Goal: Complete application form: Complete application form

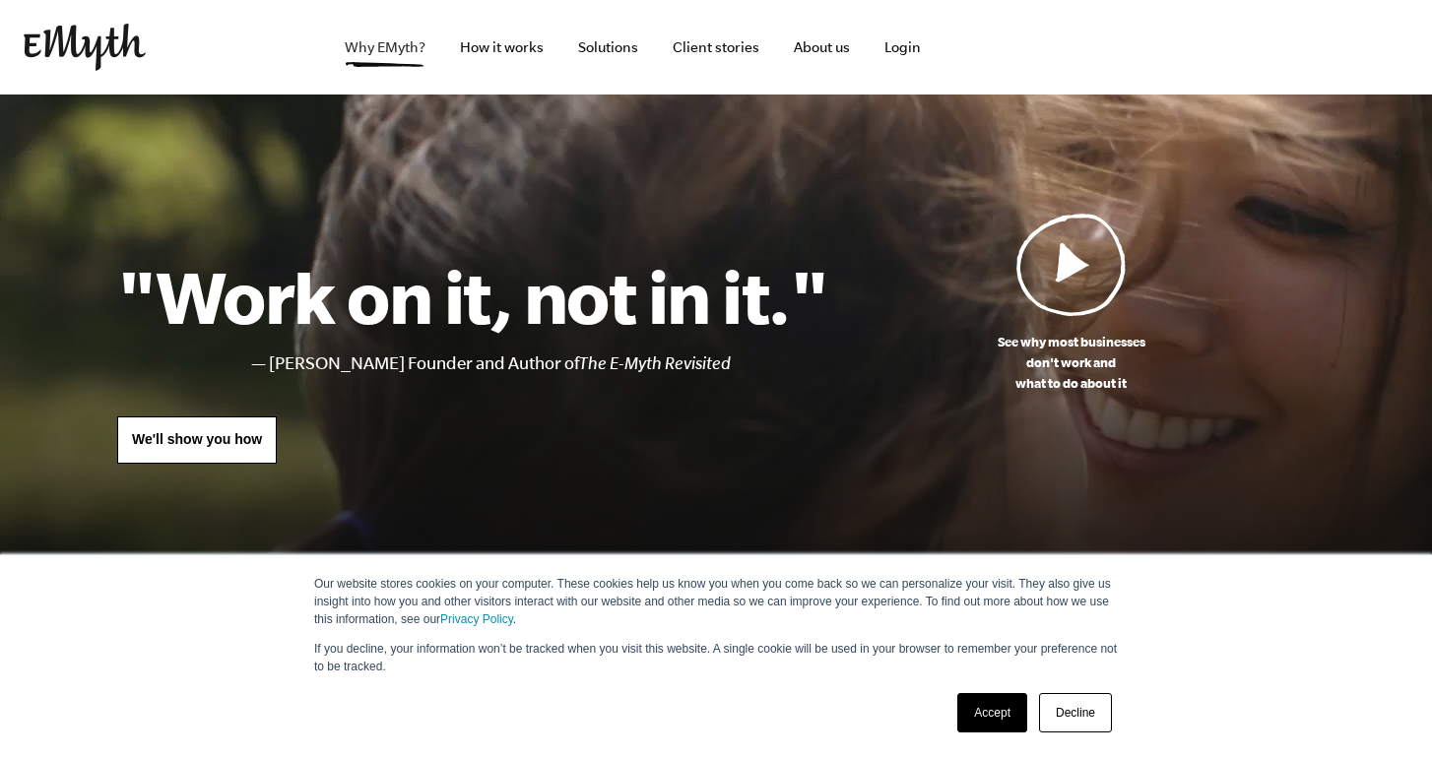
click at [407, 51] on link "Why EMyth?" at bounding box center [385, 47] width 112 height 95
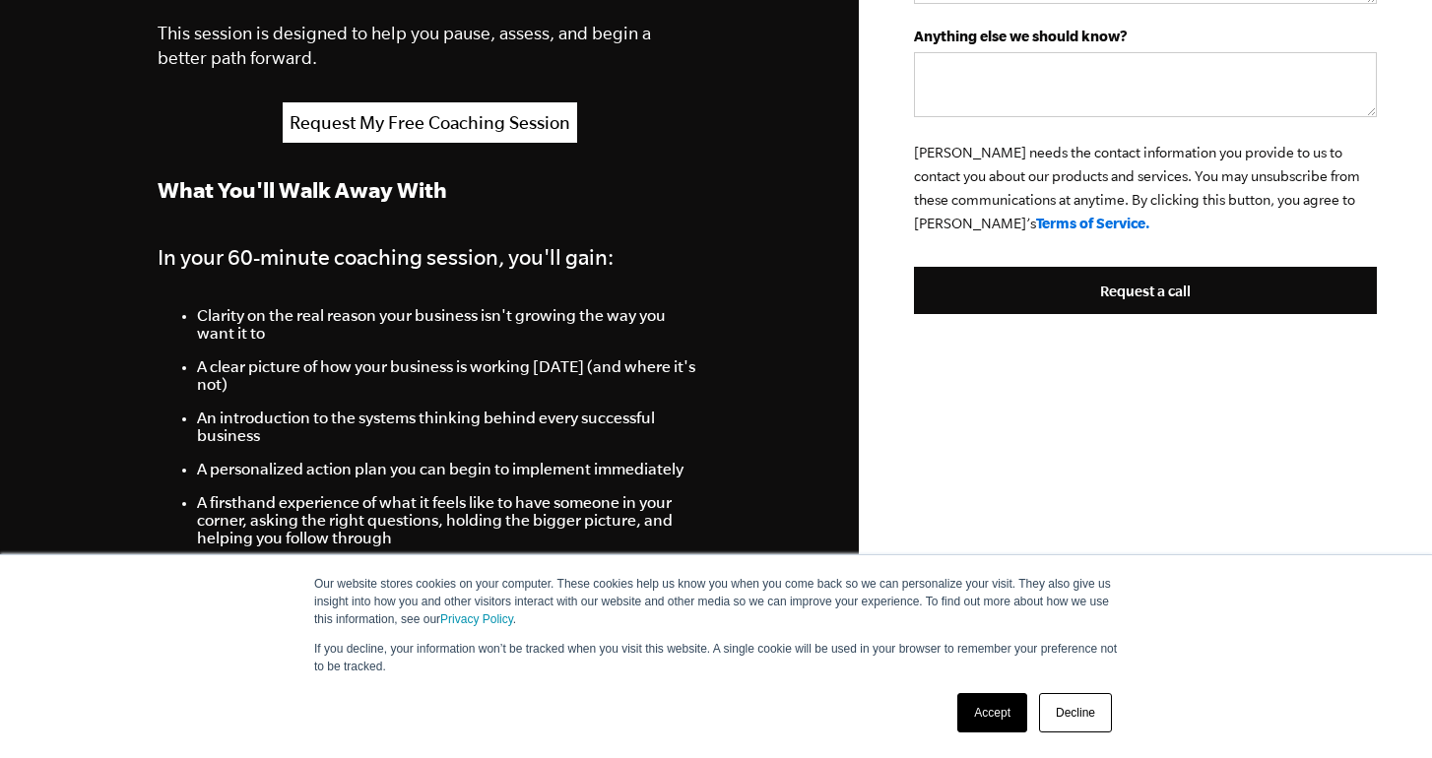
scroll to position [669, 0]
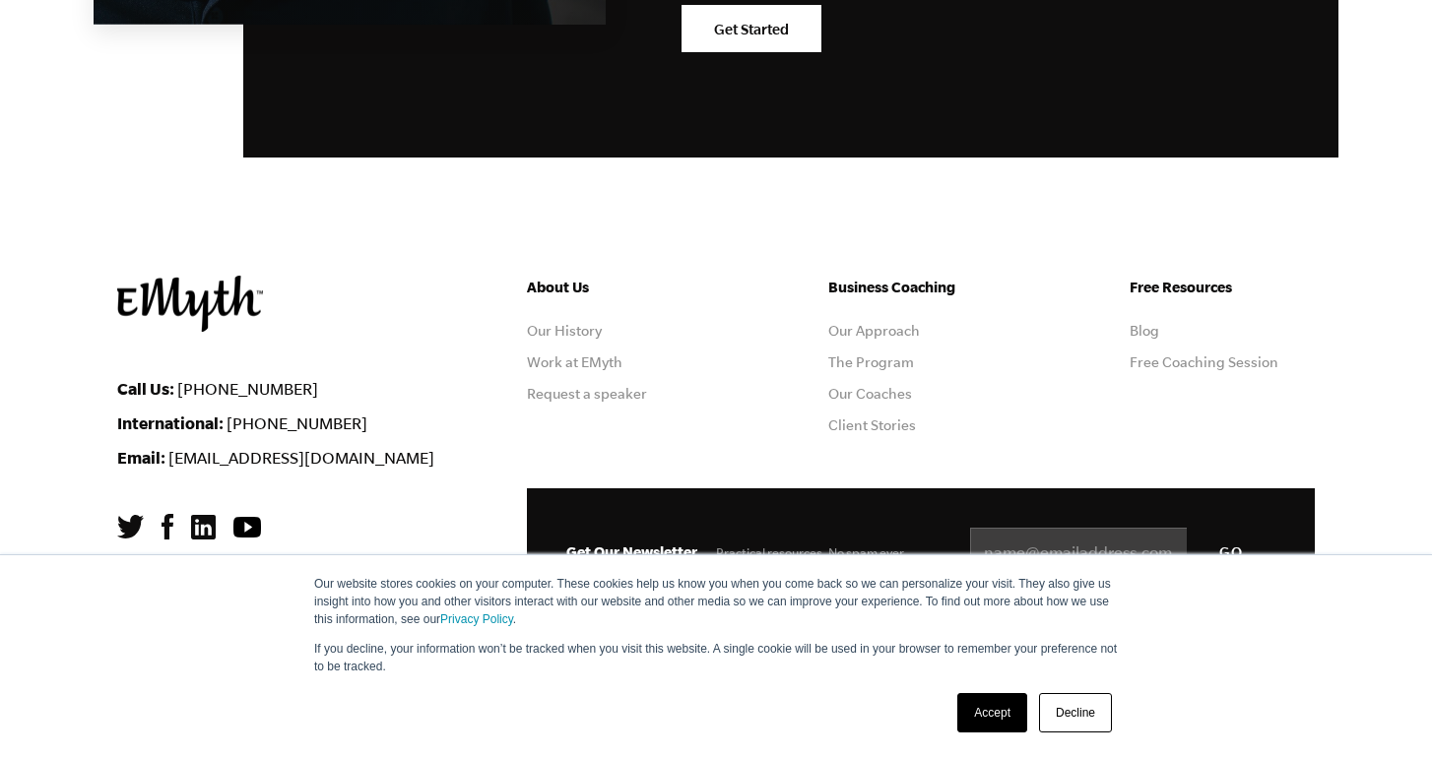
scroll to position [6329, 0]
click at [879, 362] on link "The Program" at bounding box center [871, 362] width 86 height 16
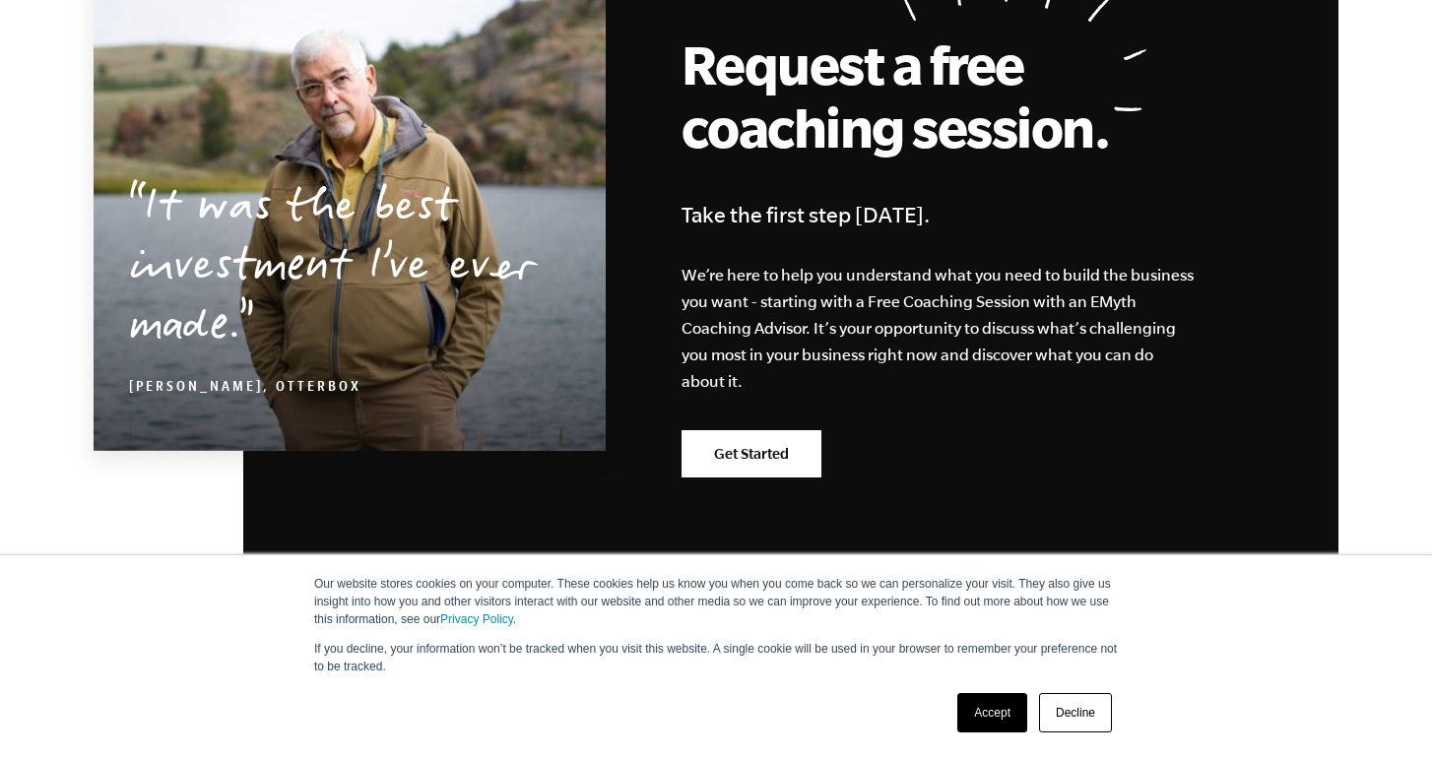
scroll to position [9490, 0]
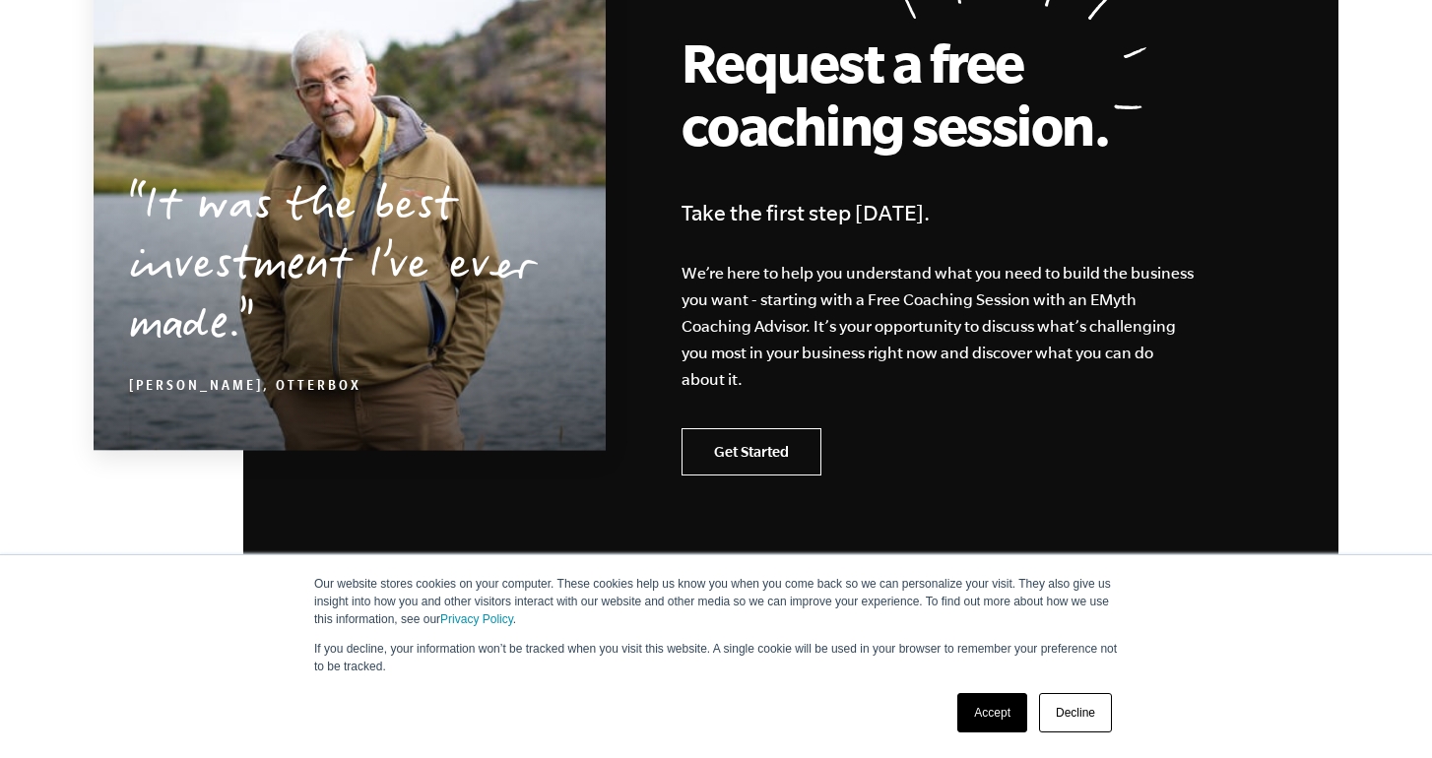
click at [797, 428] on link "Get Started" at bounding box center [751, 451] width 140 height 47
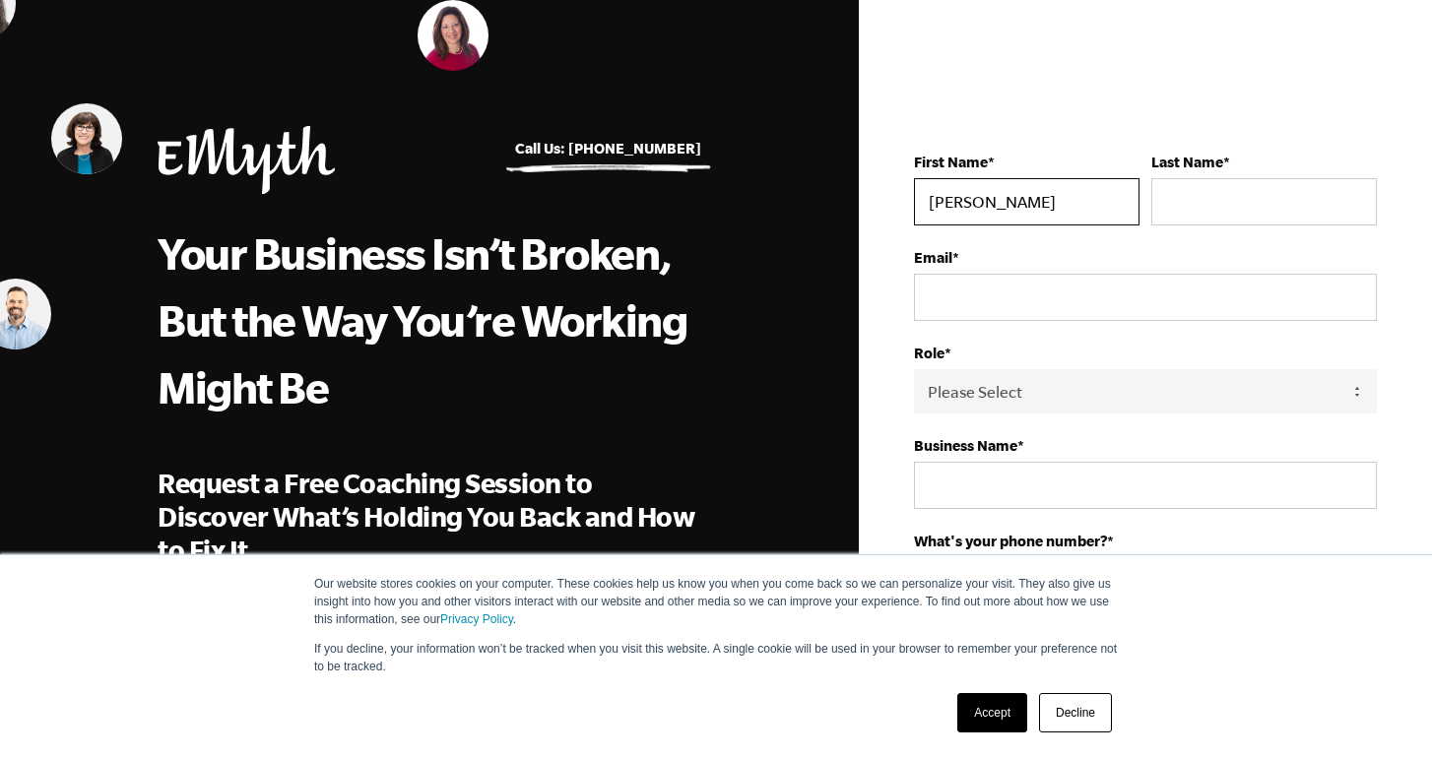
type input "[PERSON_NAME]"
type input "Corbin Simon"
type input "courtney"
type input "courtneycorbin1@mac.com"
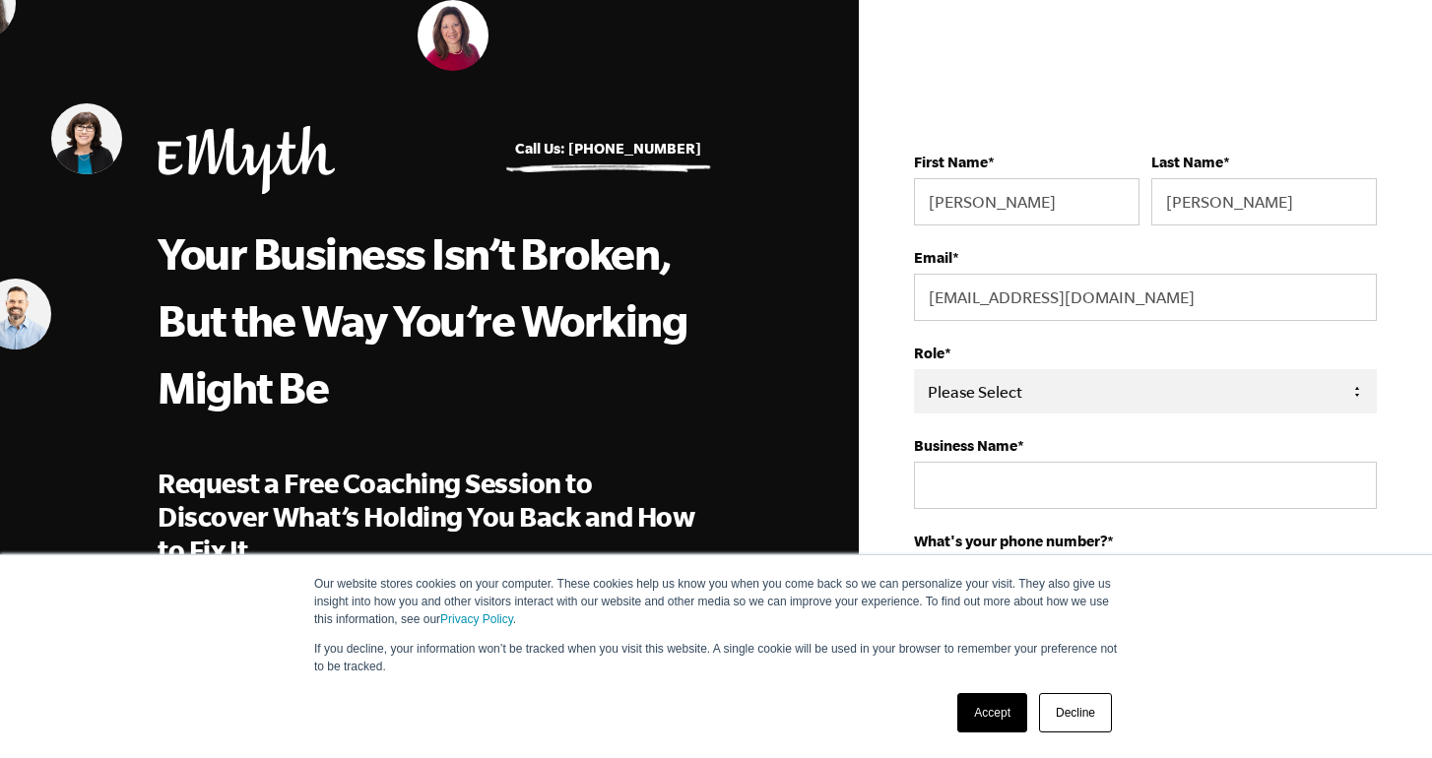
select select "Owner"
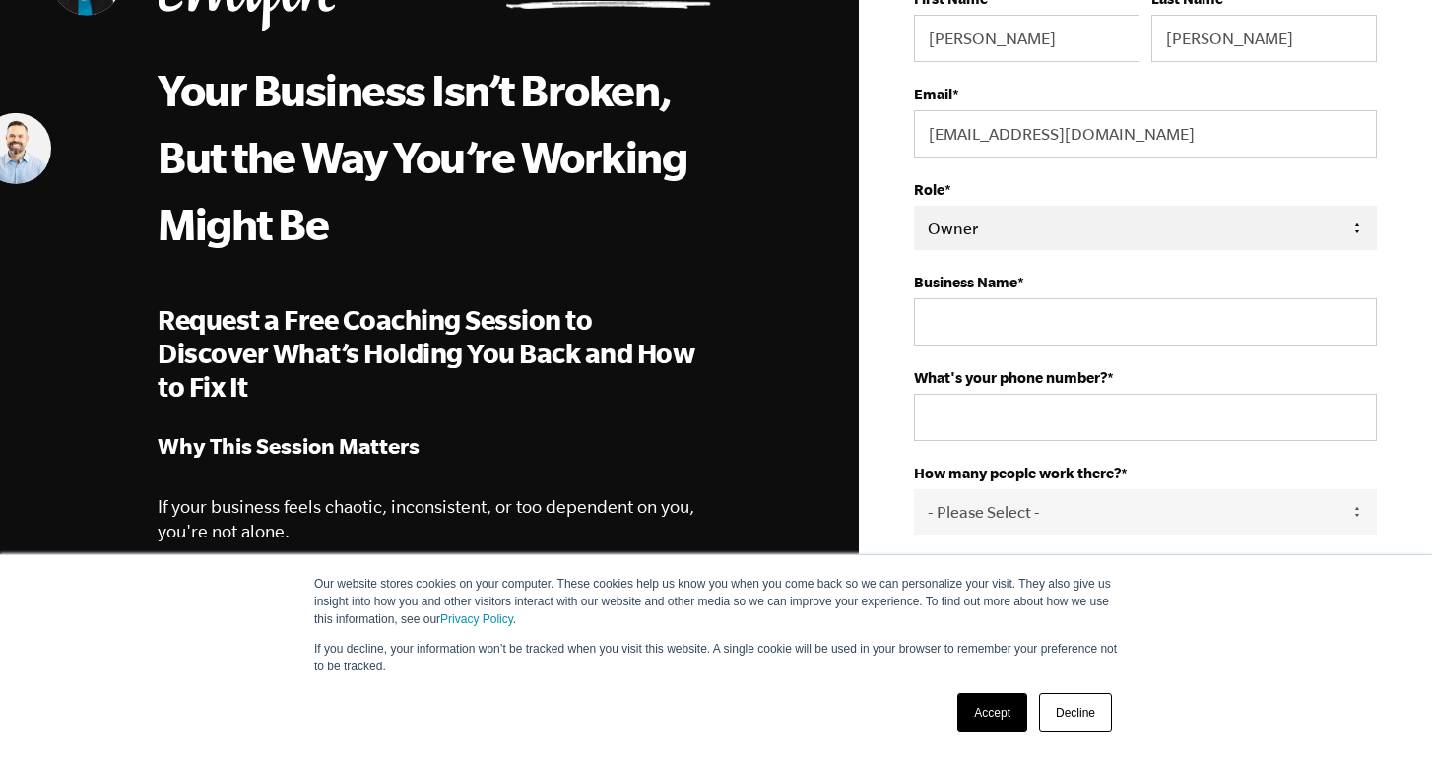
scroll to position [181, 0]
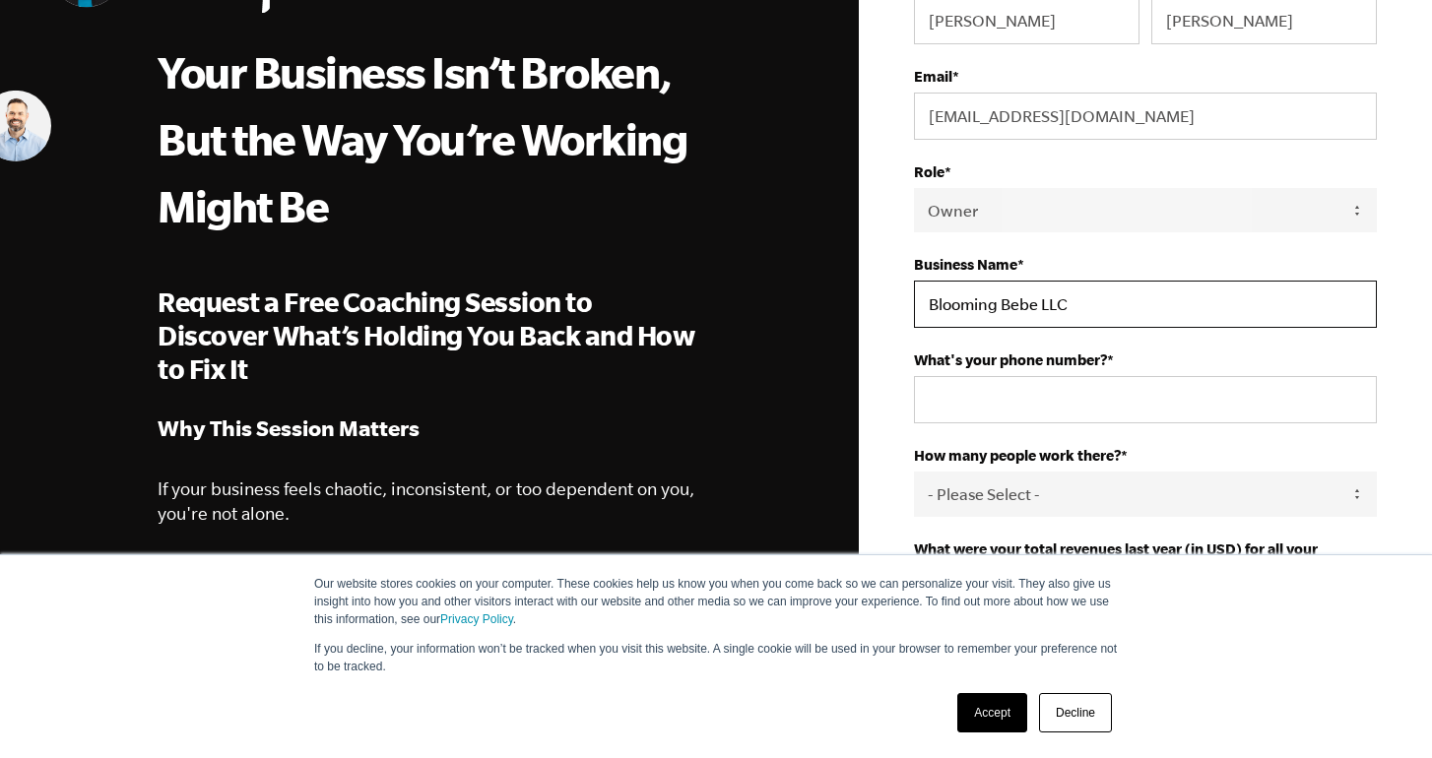
type input "Blooming Bebe LLC"
type input "9175179613"
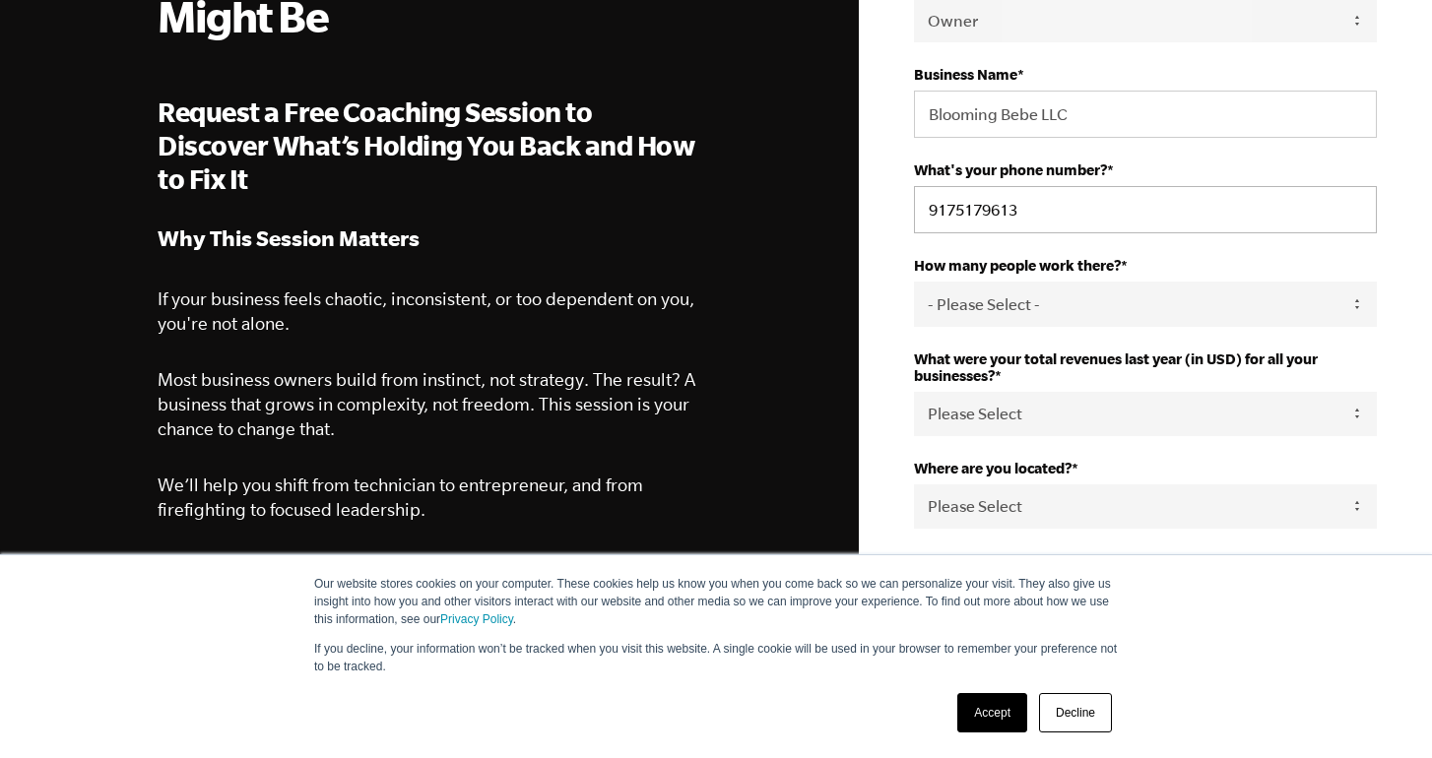
scroll to position [380, 0]
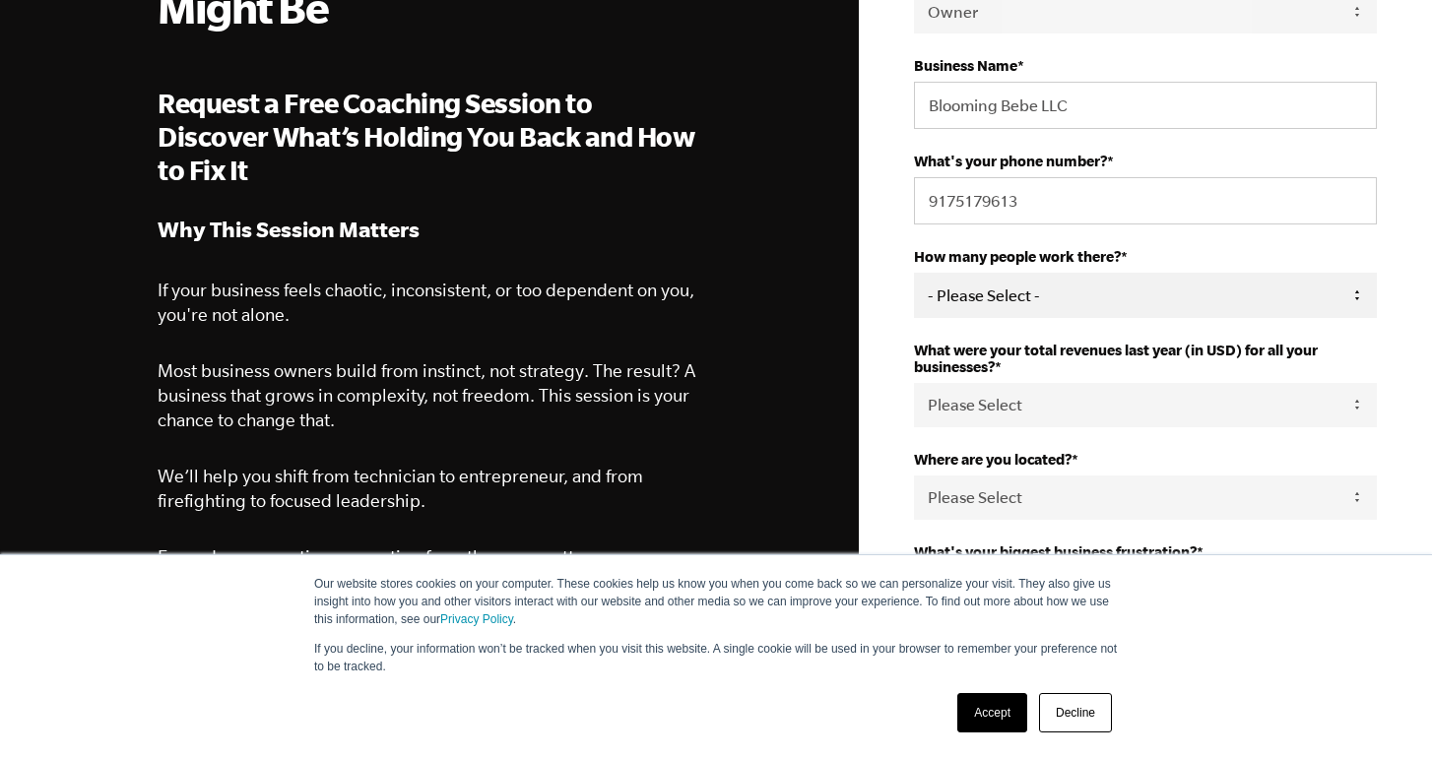
select select "1-3"
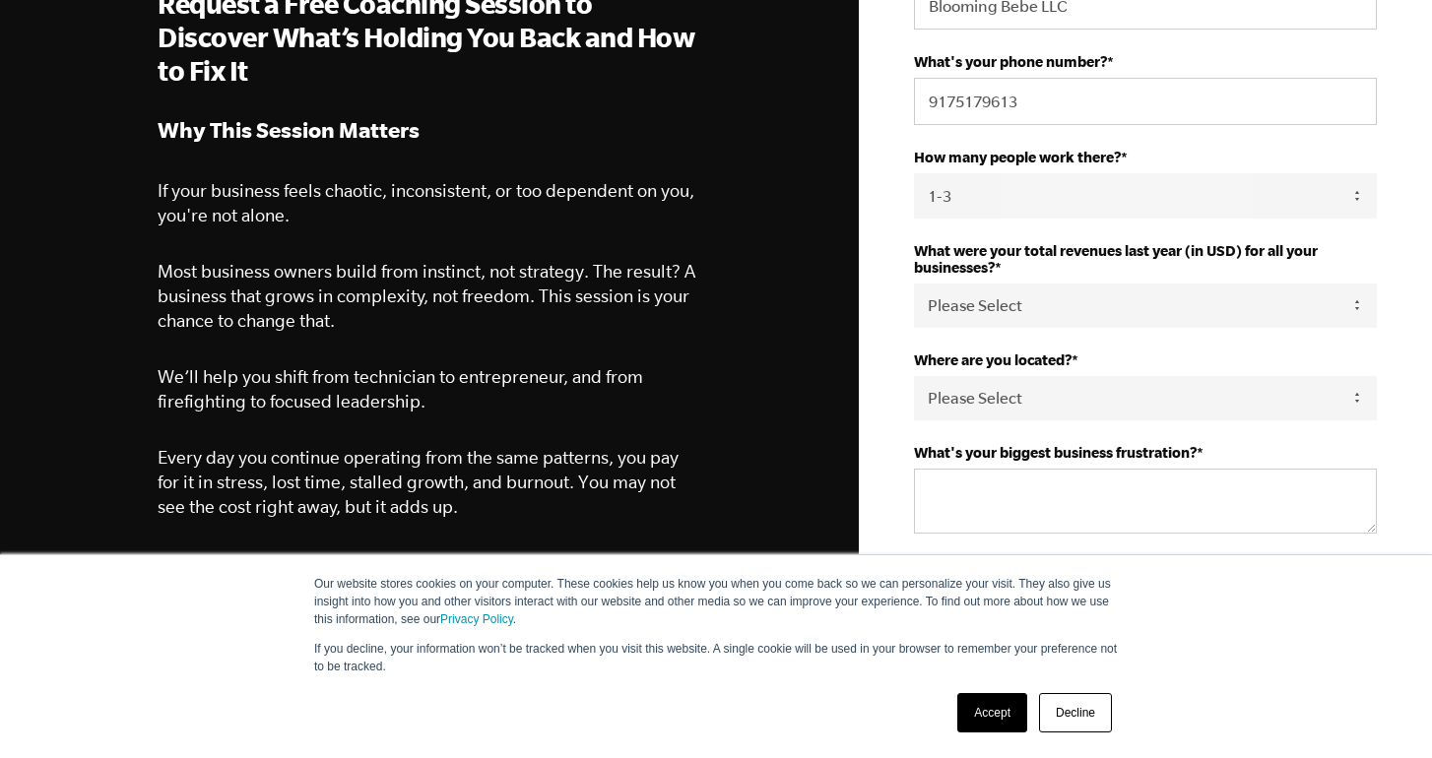
scroll to position [481, 0]
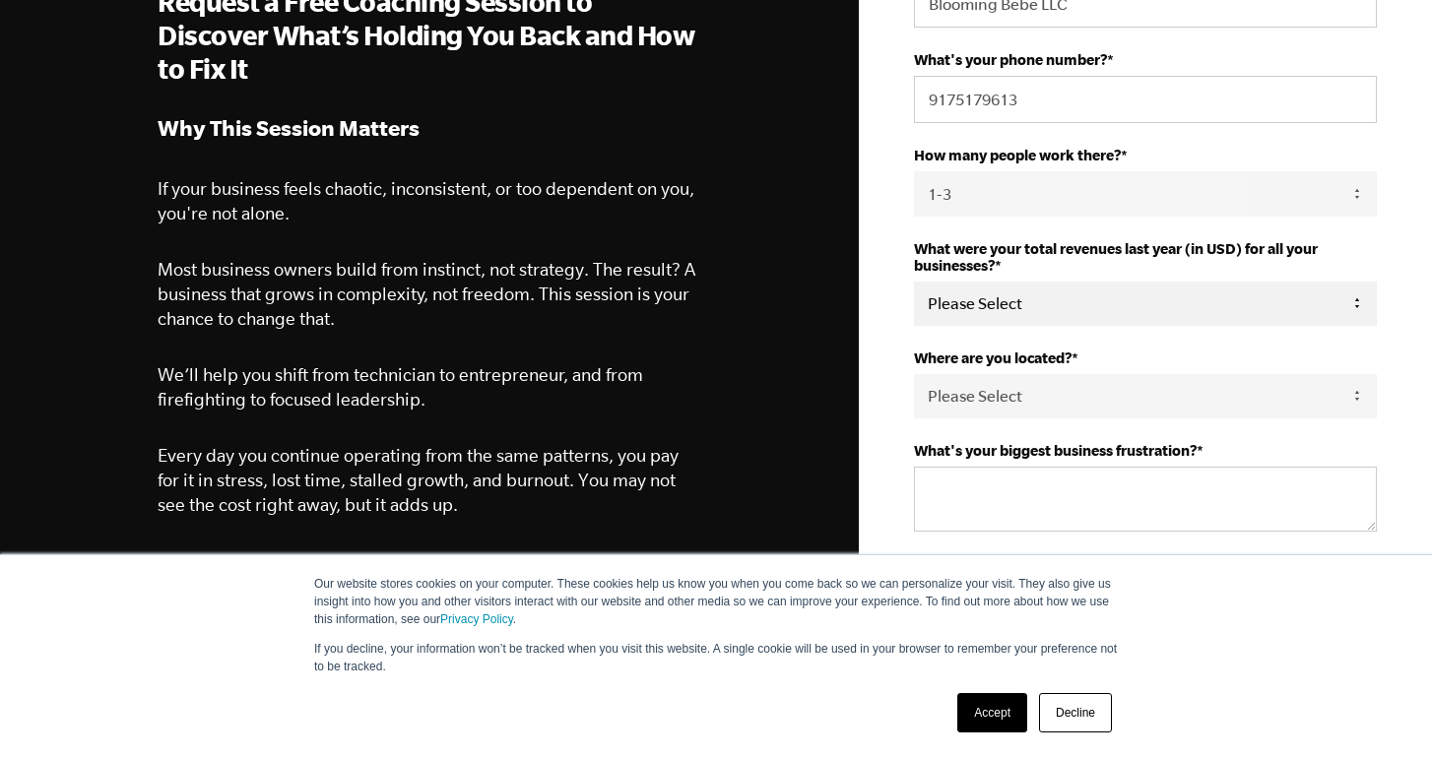
select select "151-275K"
select select "United States"
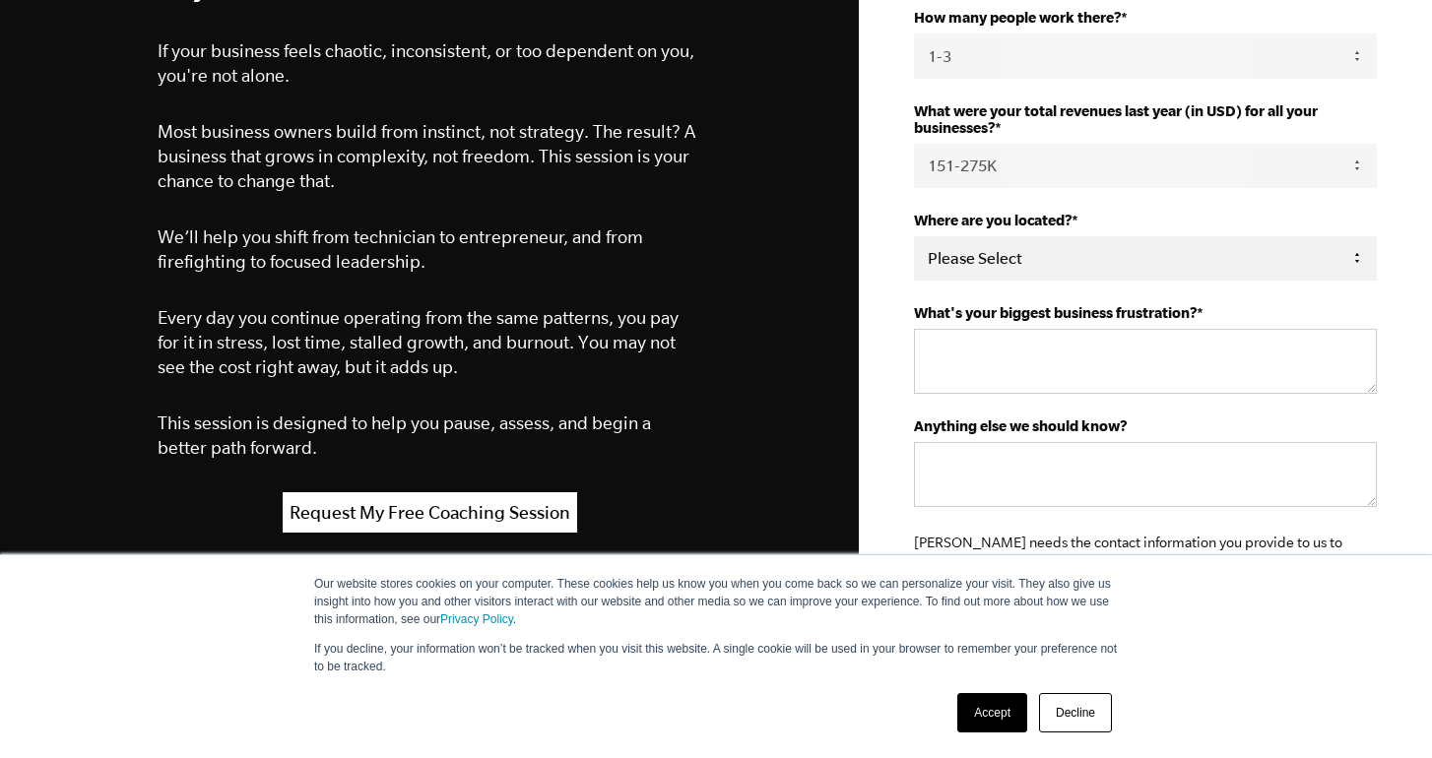
scroll to position [621, 0]
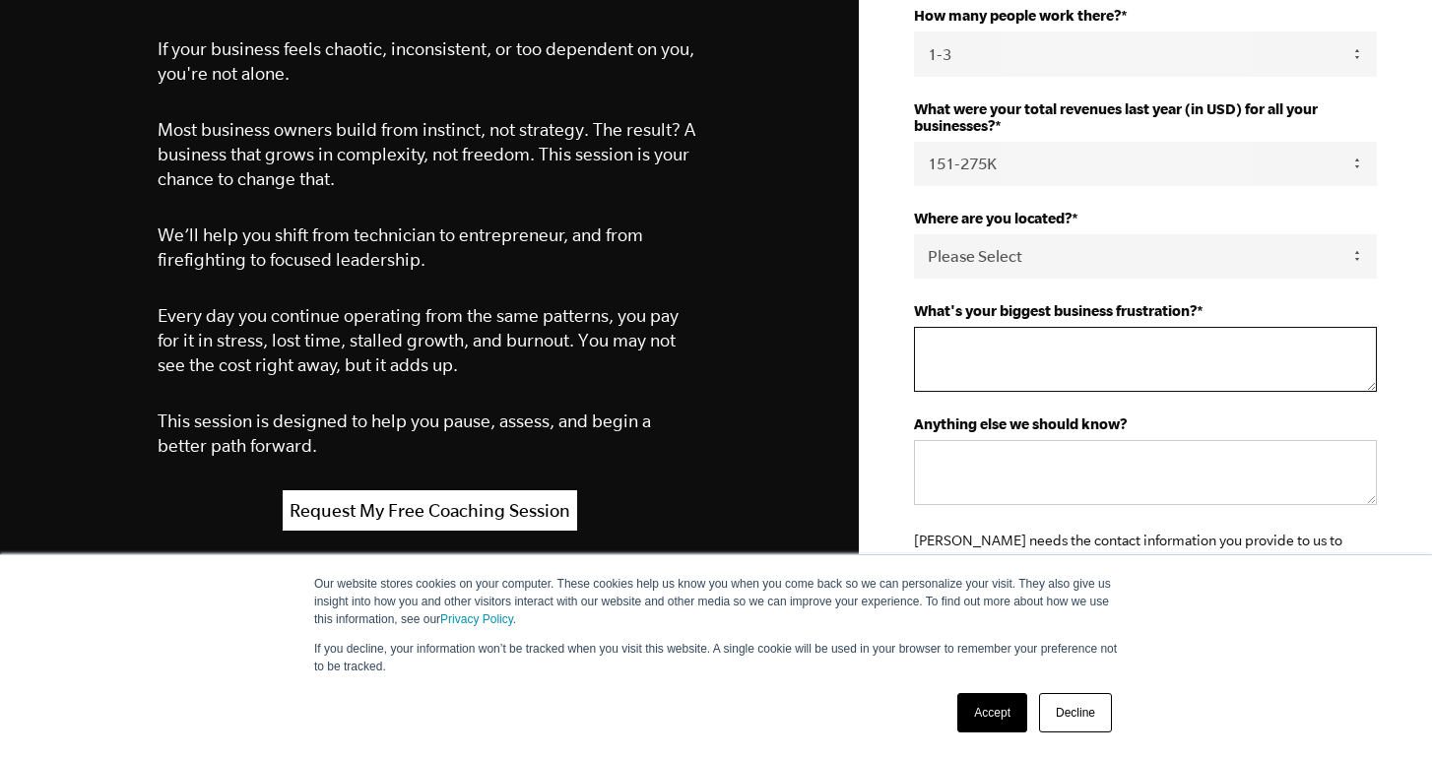
click at [1050, 359] on textarea "What's your biggest business frustration? *" at bounding box center [1145, 359] width 463 height 65
type textarea "I"
type textarea "I am not able to grow because I am doing everything."
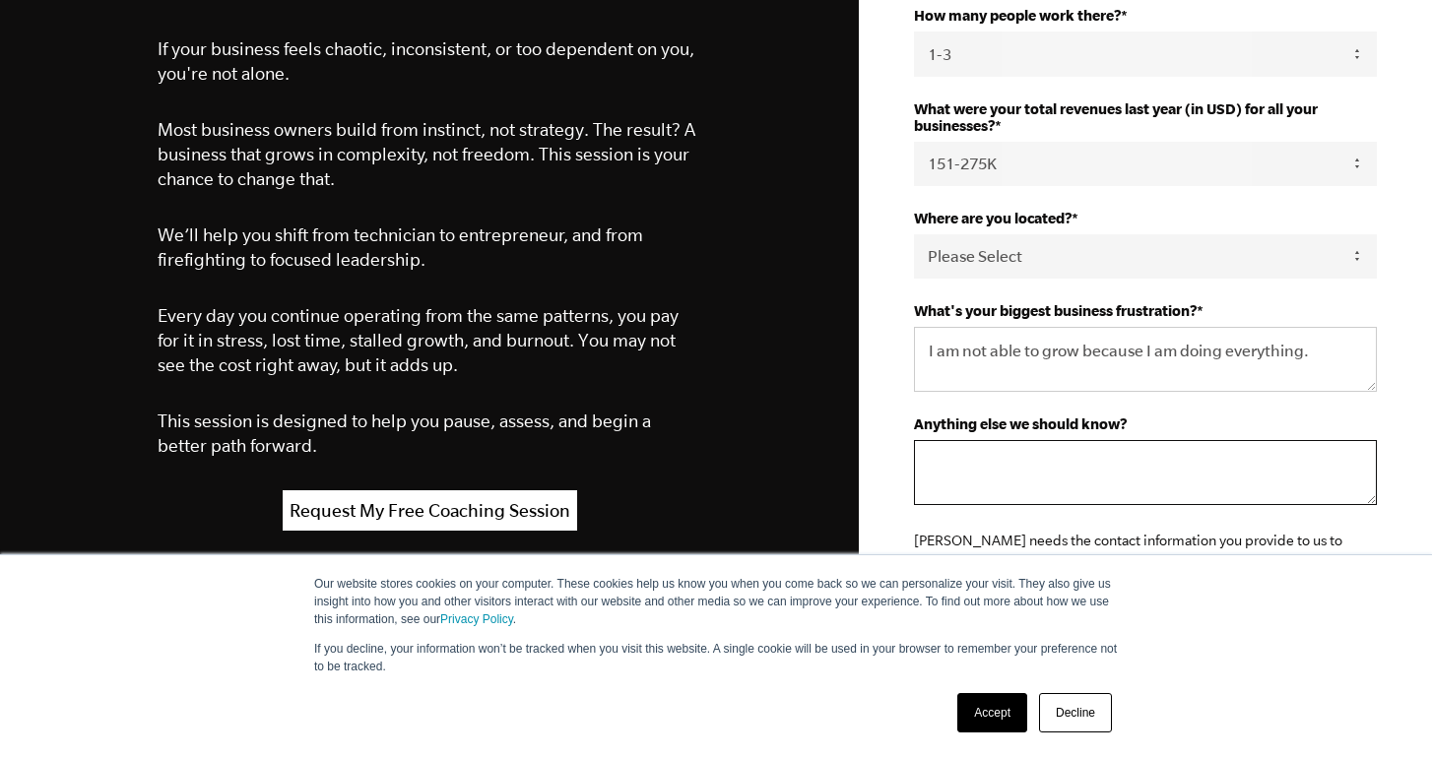
click at [1019, 448] on textarea "Anything else we should know?" at bounding box center [1145, 472] width 463 height 65
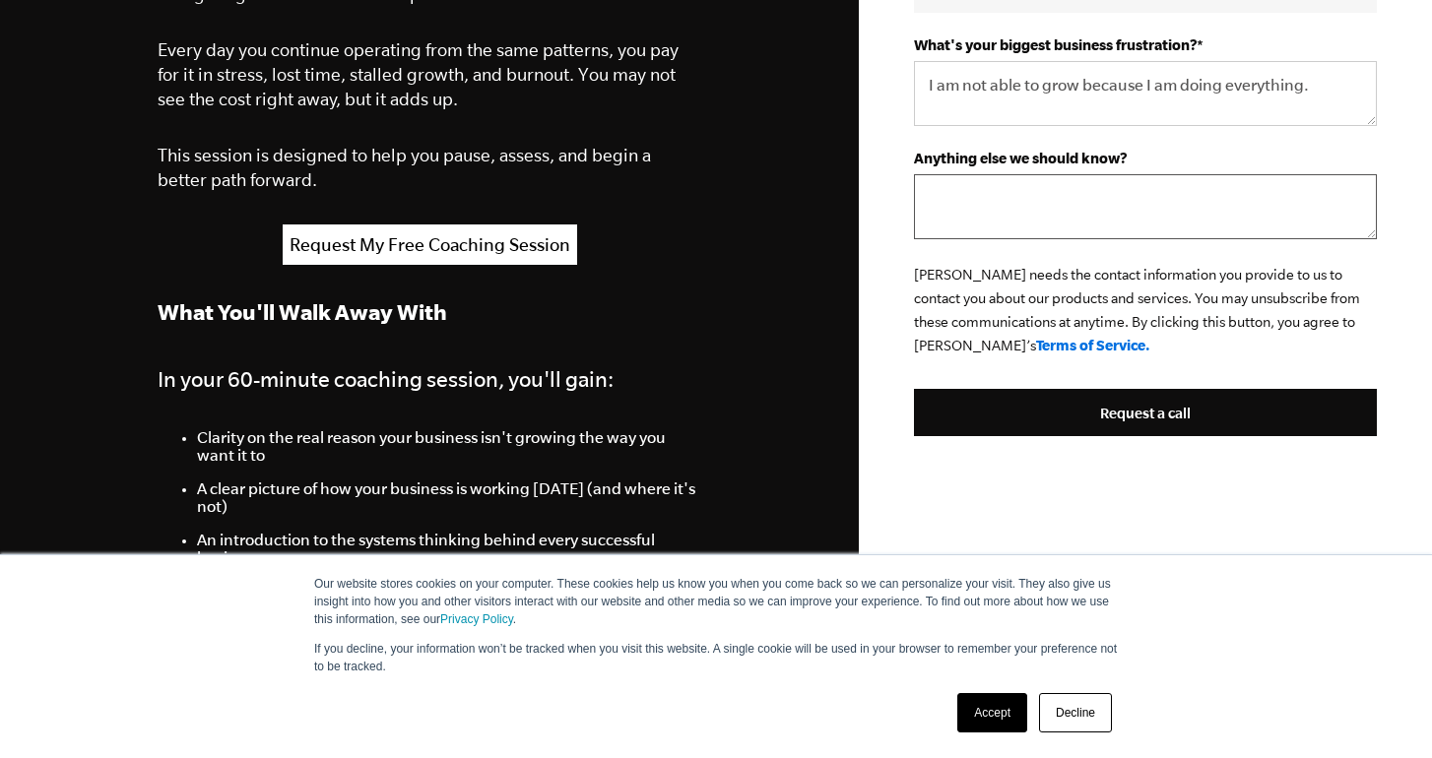
scroll to position [888, 0]
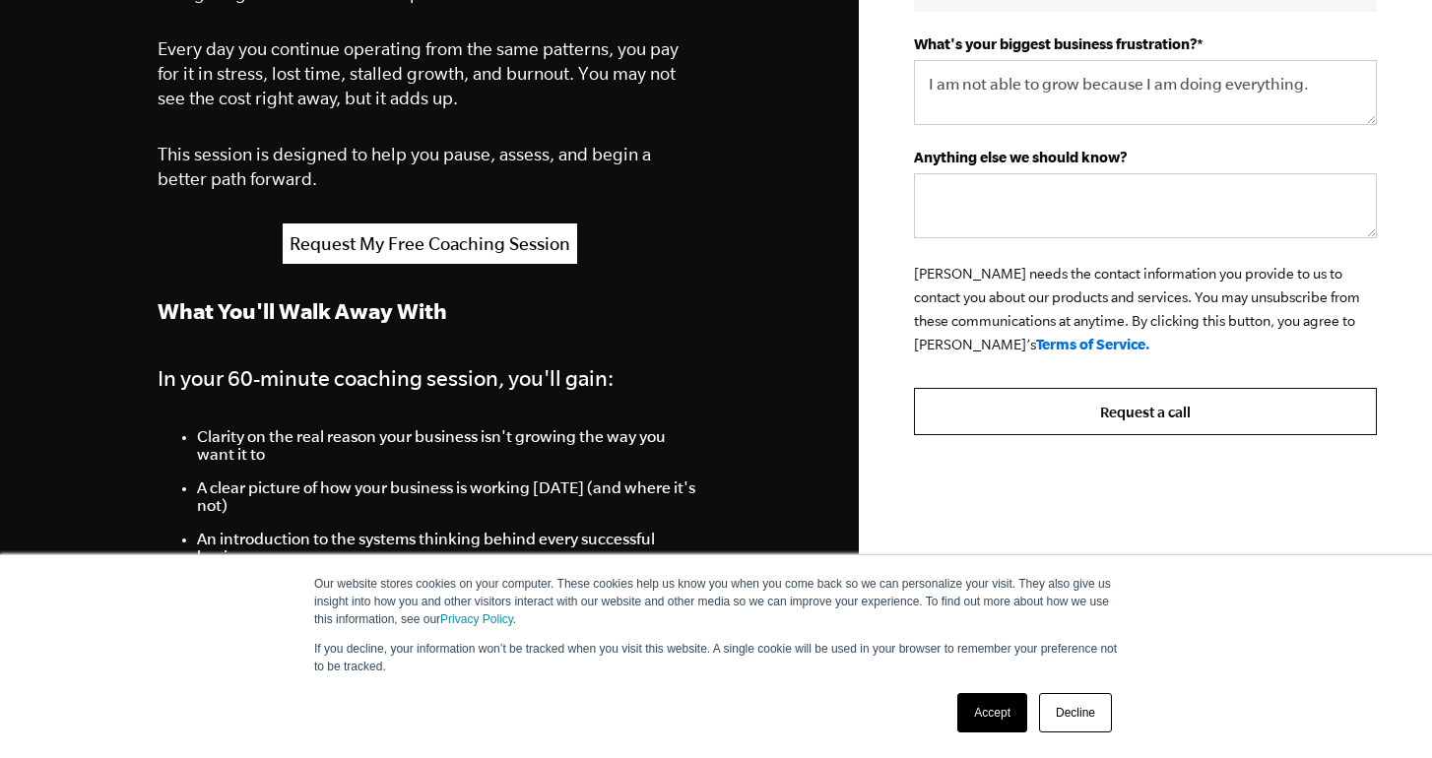
click at [1031, 410] on input "Request a call" at bounding box center [1145, 411] width 463 height 47
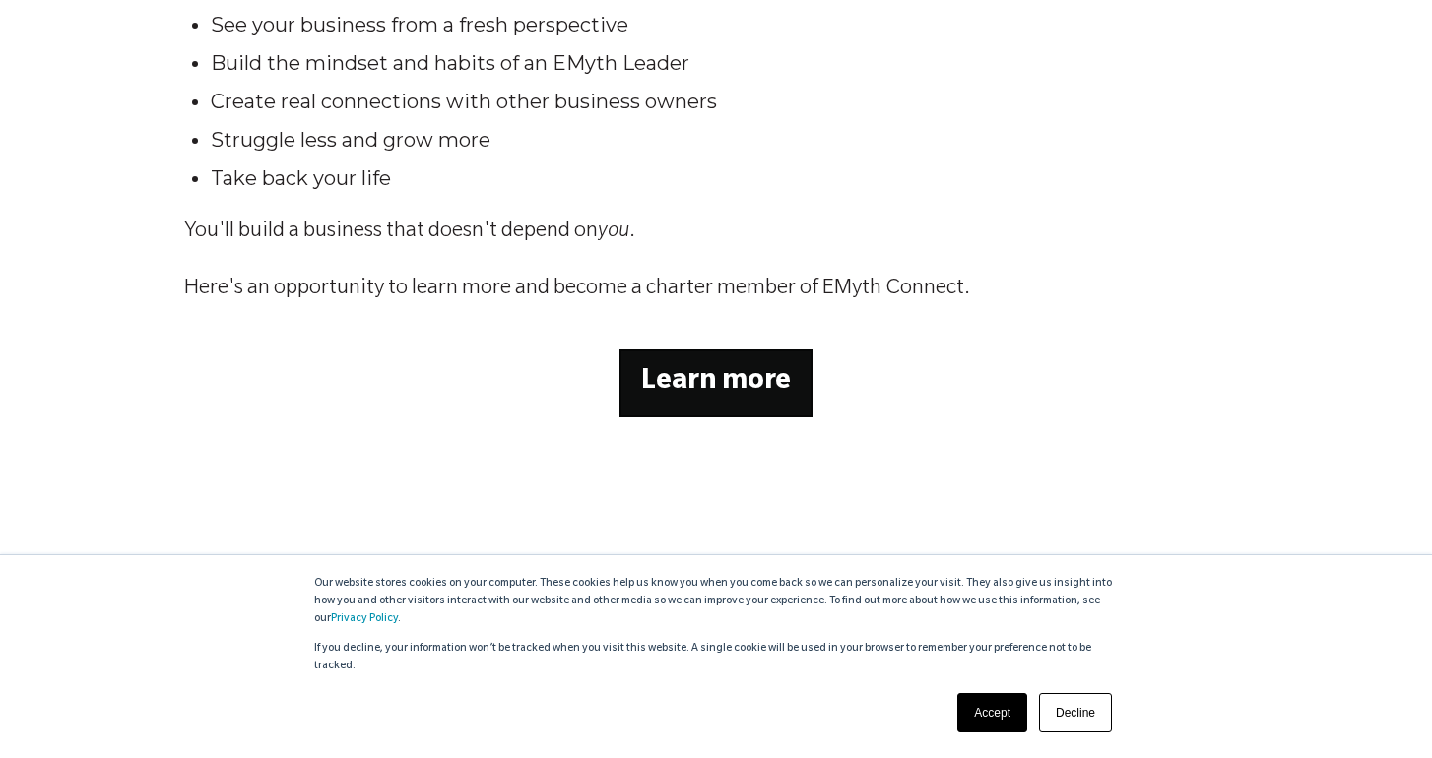
scroll to position [687, 0]
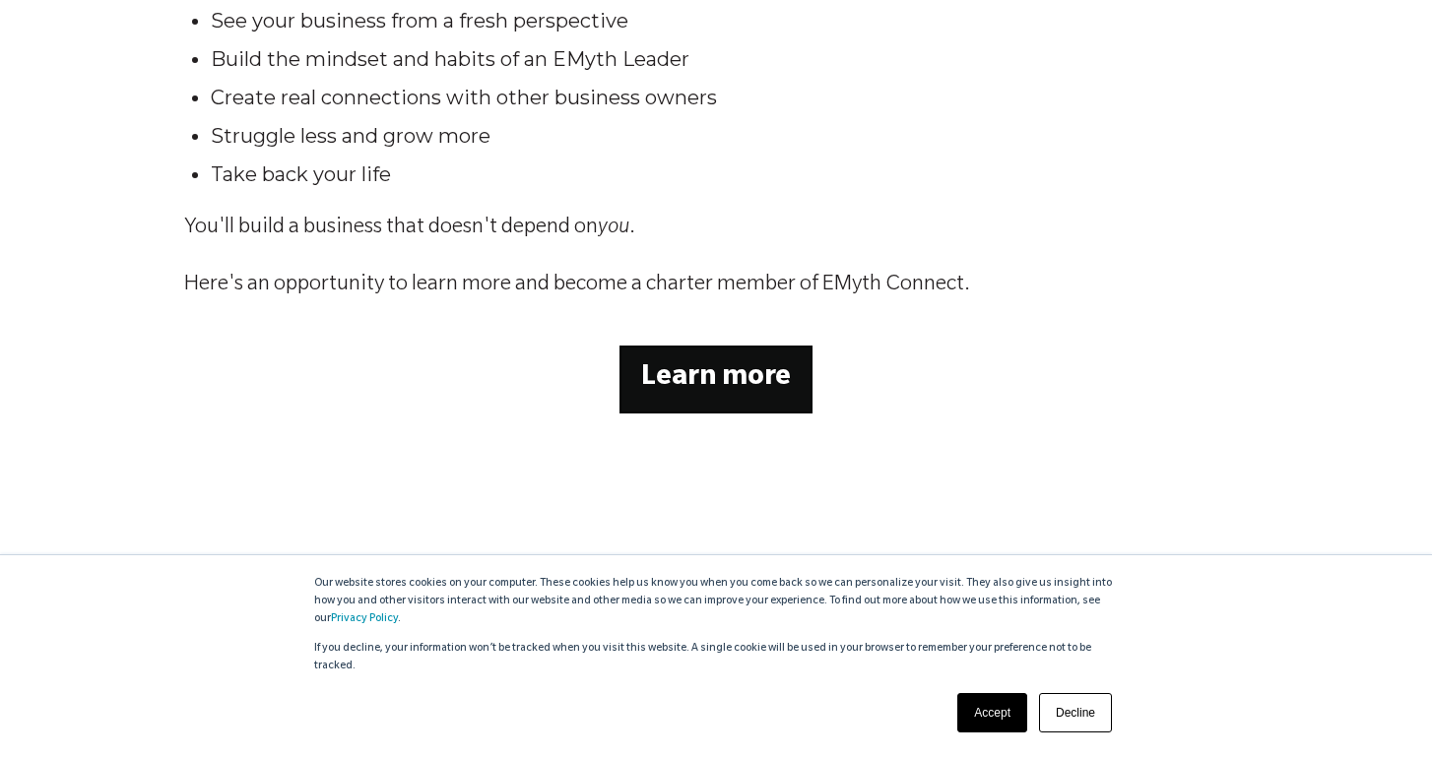
click at [729, 386] on strong "Learn more" at bounding box center [716, 379] width 150 height 30
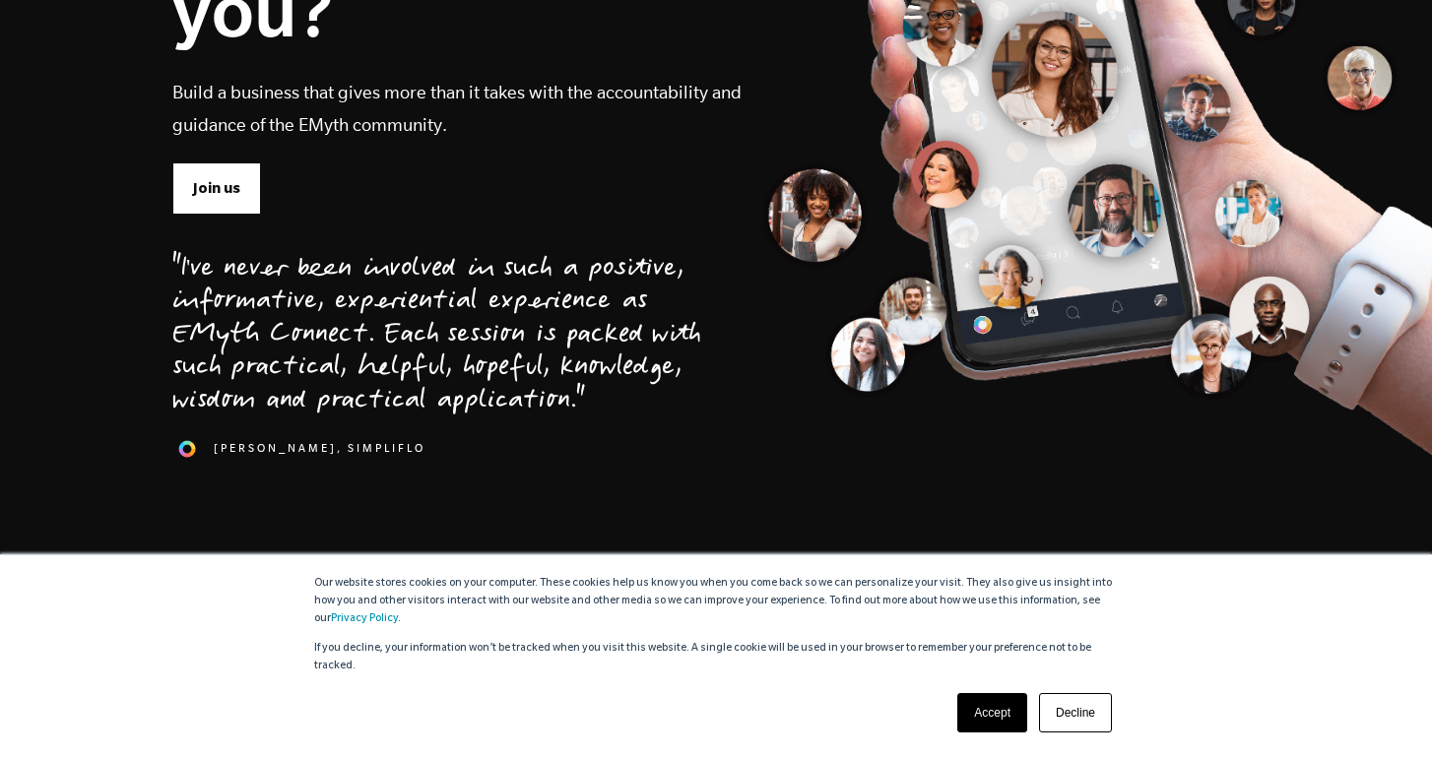
scroll to position [444, 0]
click at [245, 184] on link "Join us" at bounding box center [216, 186] width 89 height 51
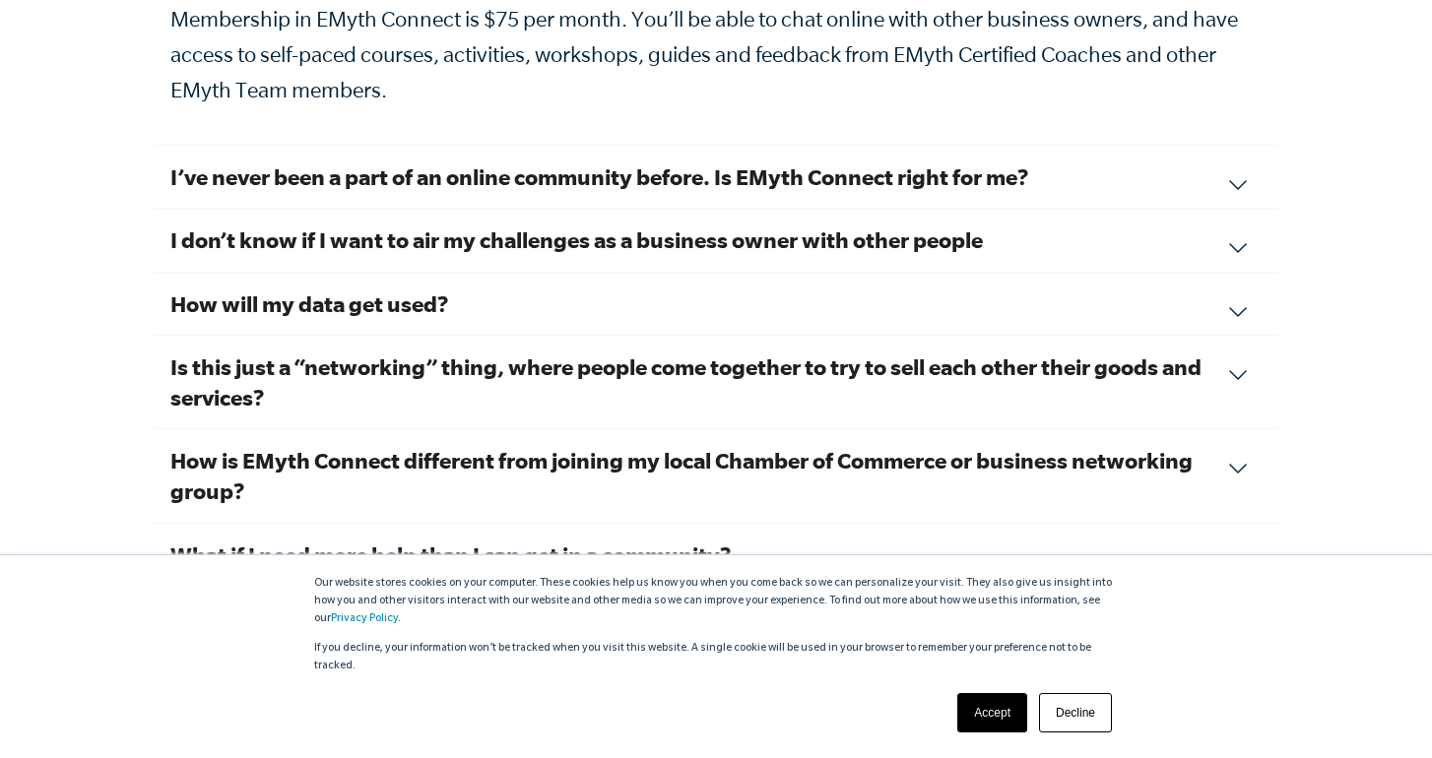
scroll to position [6864, 0]
